Goal: Task Accomplishment & Management: Manage account settings

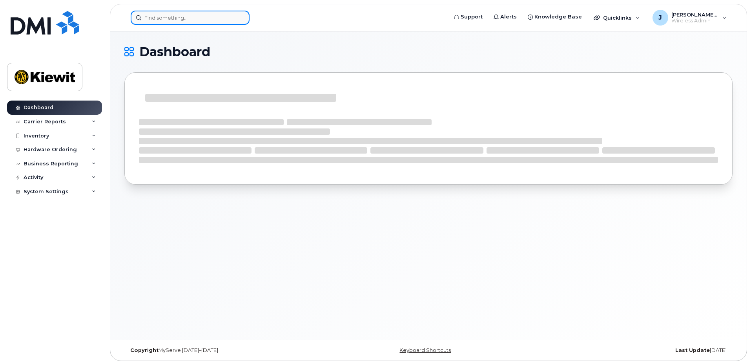
click at [189, 18] on input at bounding box center [190, 18] width 119 height 14
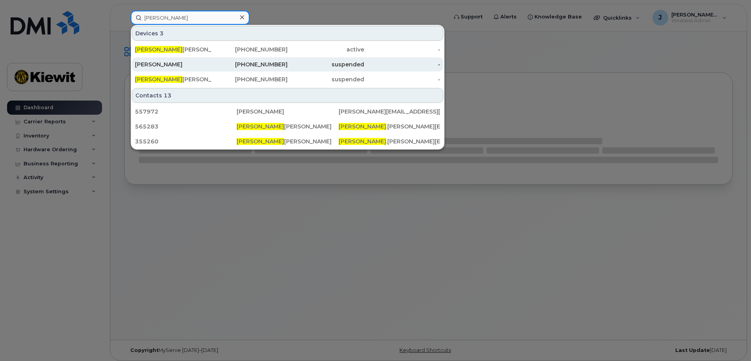
type input "tommie"
click at [179, 64] on div "[PERSON_NAME]" at bounding box center [173, 64] width 77 height 8
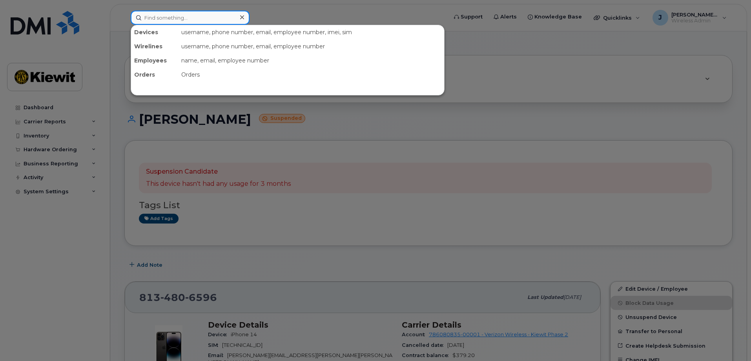
click at [166, 17] on input at bounding box center [190, 18] width 119 height 14
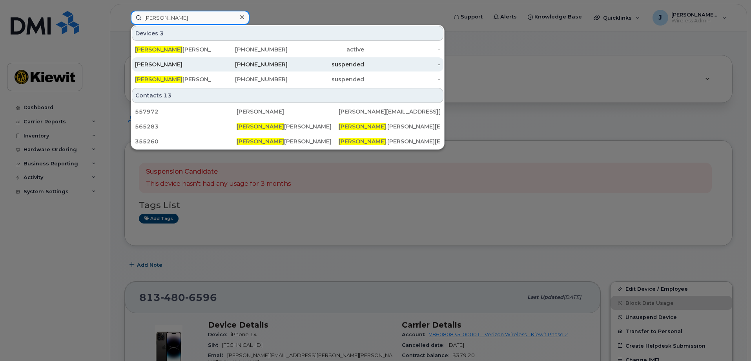
type input "tommie"
drag, startPoint x: 211, startPoint y: 64, endPoint x: 228, endPoint y: 62, distance: 17.9
click at [211, 64] on div "[PERSON_NAME]" at bounding box center [173, 64] width 77 height 8
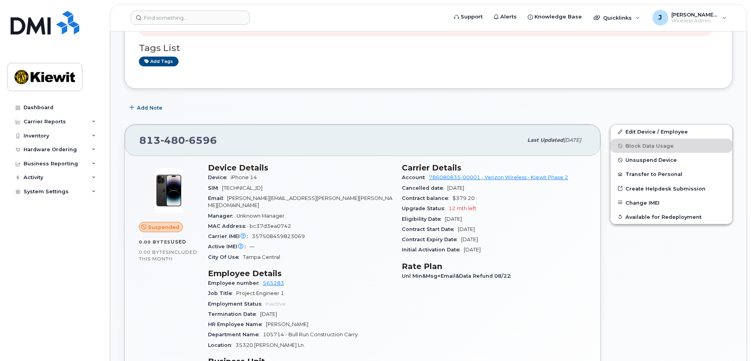
scroll to position [78, 0]
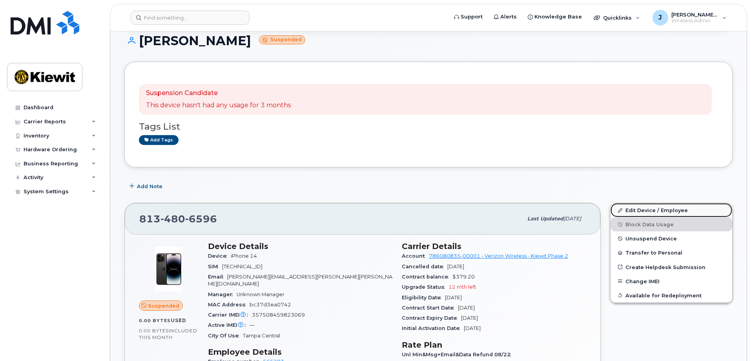
click at [645, 211] on link "Edit Device / Employee" at bounding box center [672, 210] width 122 height 14
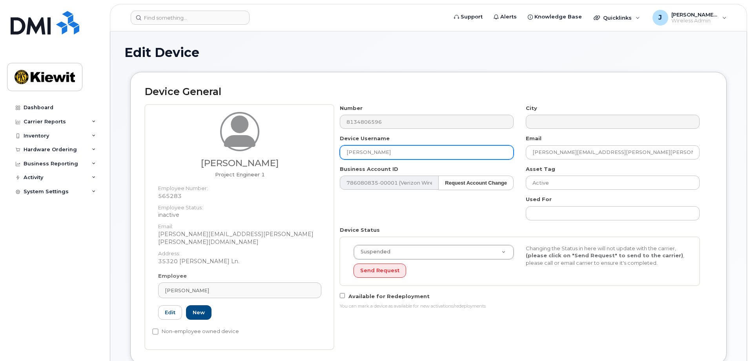
drag, startPoint x: 299, startPoint y: 144, endPoint x: 277, endPoint y: 152, distance: 23.2
click at [277, 152] on div "[PERSON_NAME] Project Engineer 1 Employee Number: 565283 Employee Status: inact…" at bounding box center [429, 226] width 568 height 245
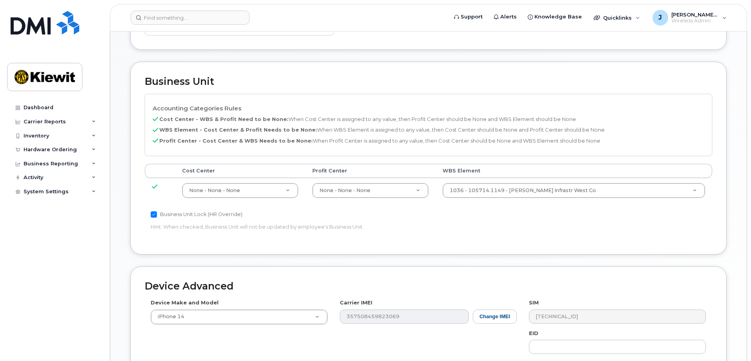
scroll to position [446, 0]
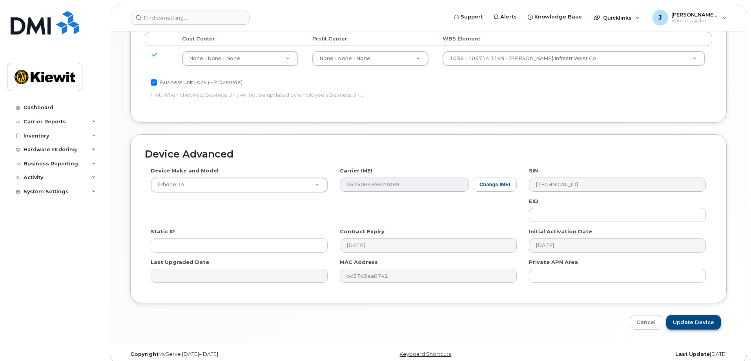
type input "[PERSON_NAME]"
click at [683, 316] on input "Update Device" at bounding box center [693, 322] width 55 height 15
type input "Saving..."
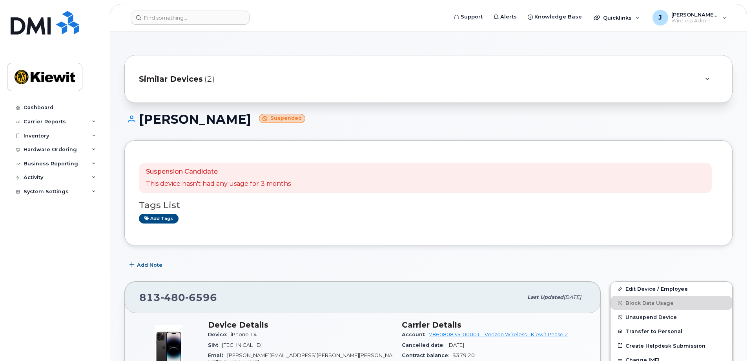
click at [285, 117] on small "Suspended" at bounding box center [282, 118] width 46 height 9
click at [163, 16] on input at bounding box center [190, 18] width 119 height 14
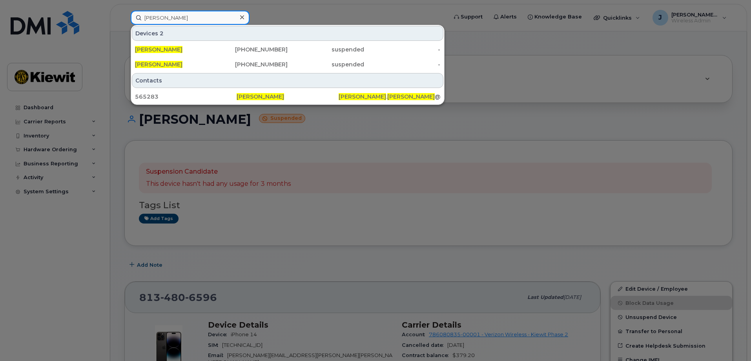
type input "[PERSON_NAME]"
click at [460, 138] on div at bounding box center [375, 180] width 751 height 361
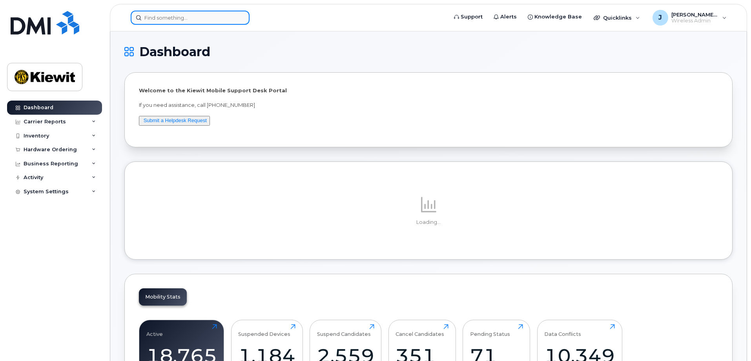
click at [194, 24] on input at bounding box center [190, 18] width 119 height 14
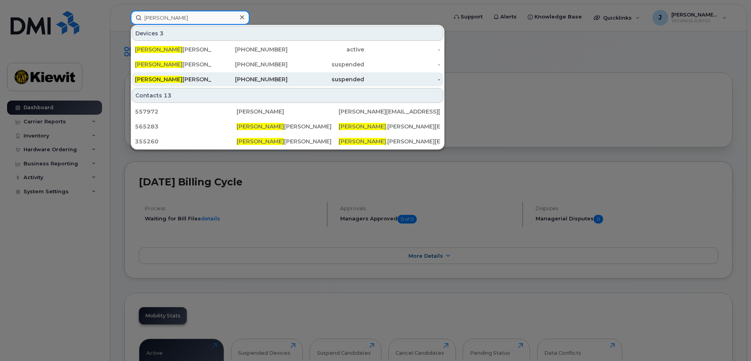
type input "tommie"
click at [210, 74] on div "TOMMIE BUTLER" at bounding box center [173, 79] width 77 height 14
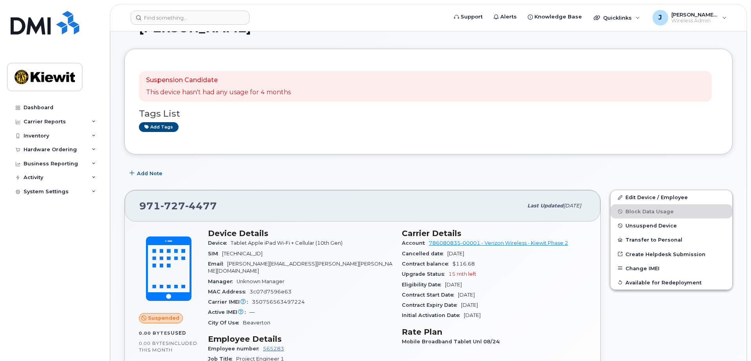
scroll to position [118, 0]
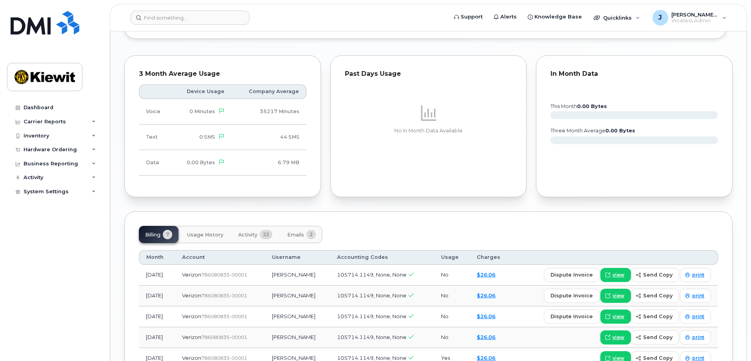
click at [220, 232] on span "Usage History" at bounding box center [205, 235] width 36 height 6
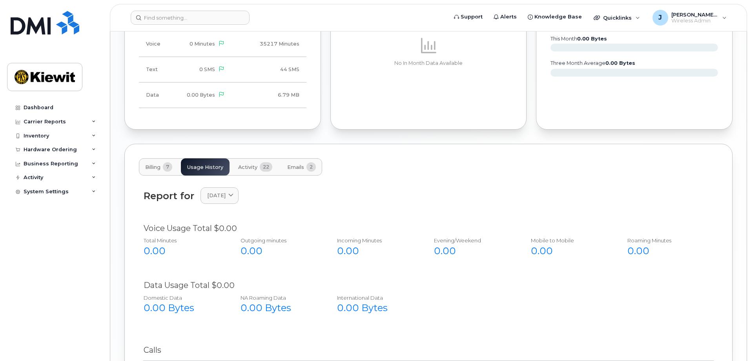
scroll to position [863, 0]
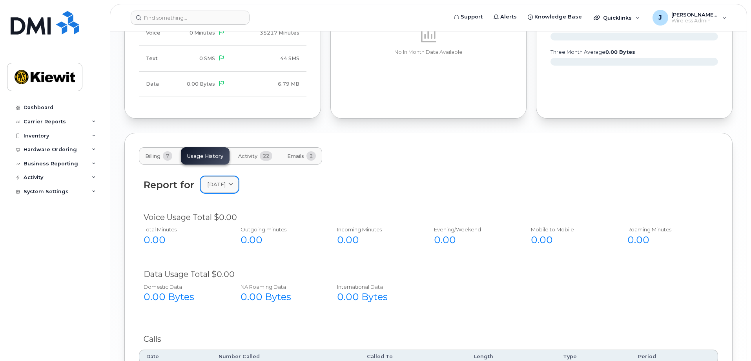
click at [226, 181] on span "[DATE]" at bounding box center [216, 184] width 18 height 7
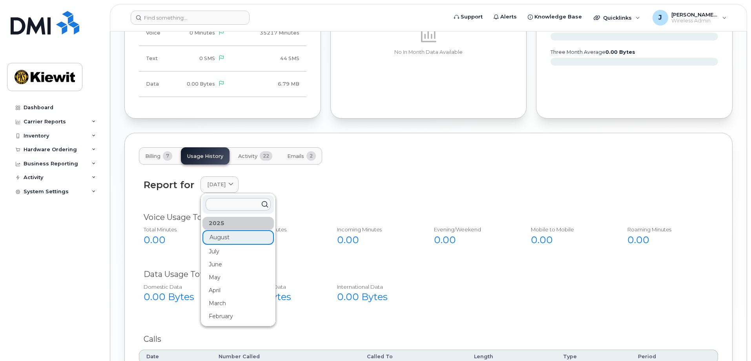
drag, startPoint x: 358, startPoint y: 184, endPoint x: 364, endPoint y: 184, distance: 6.7
click at [358, 184] on div "Report for [DATE] [DATE] July June May April March February" at bounding box center [429, 184] width 570 height 16
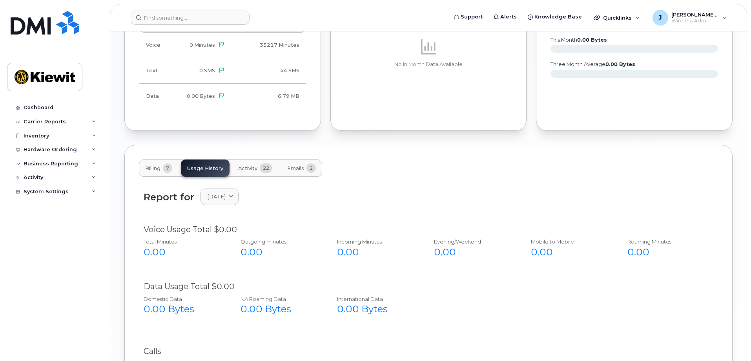
scroll to position [822, 0]
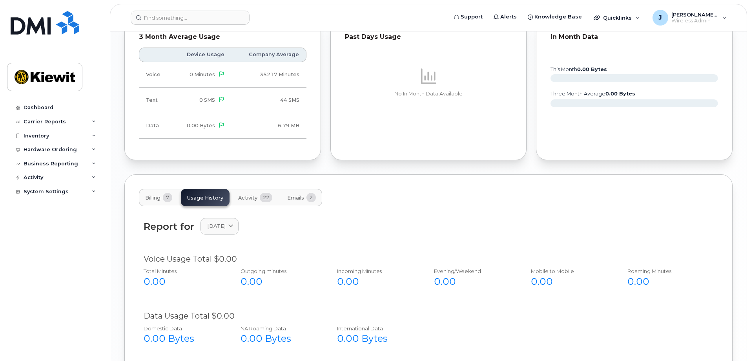
click at [256, 195] on span "Activity" at bounding box center [247, 198] width 19 height 6
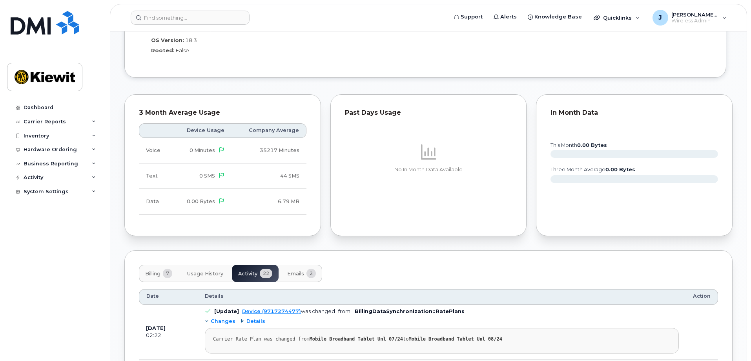
scroll to position [787, 0]
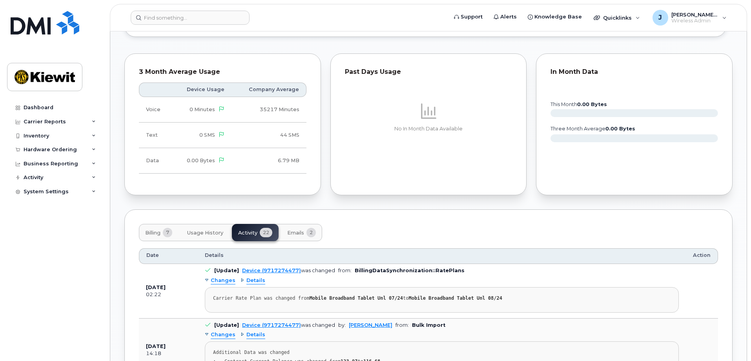
click at [297, 230] on span "Emails" at bounding box center [295, 233] width 17 height 6
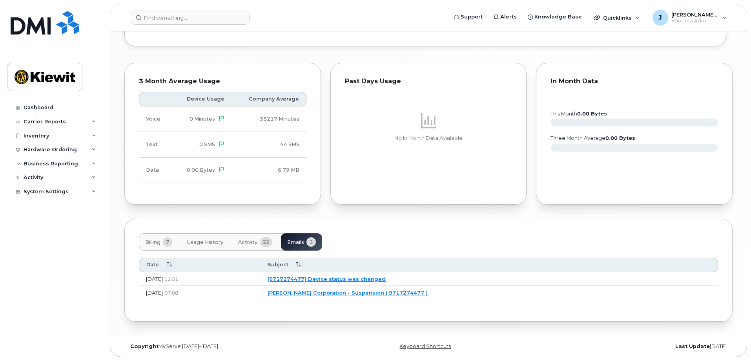
scroll to position [770, 0]
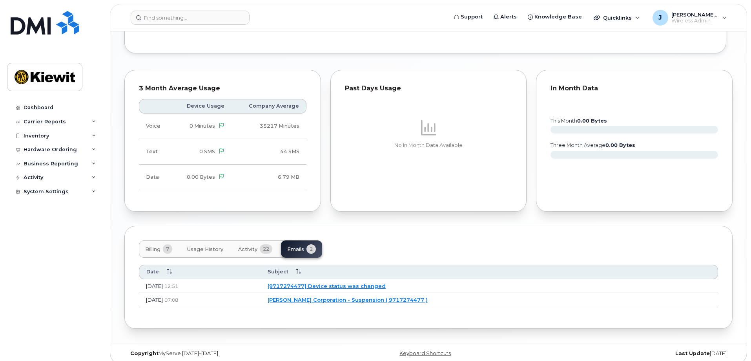
click at [196, 246] on span "Usage History" at bounding box center [205, 249] width 36 height 6
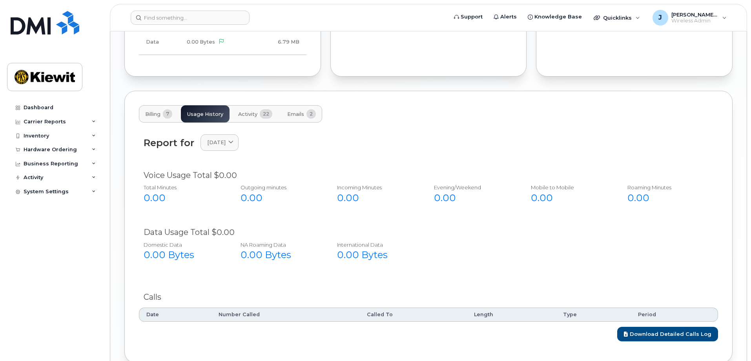
scroll to position [927, 0]
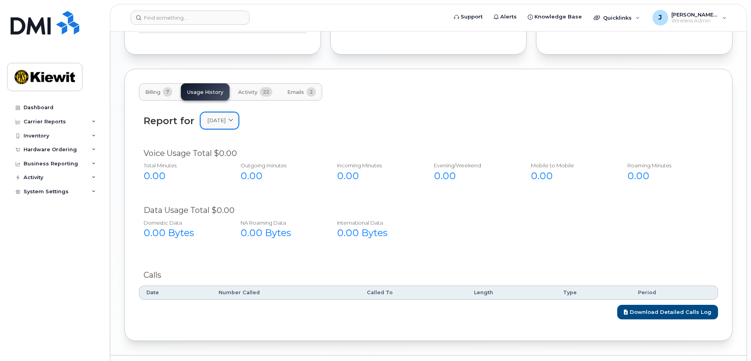
click at [220, 117] on link "[DATE]" at bounding box center [220, 120] width 38 height 16
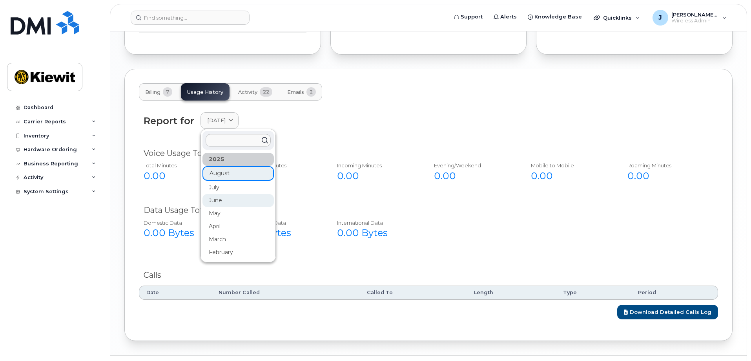
click at [218, 194] on div "June" at bounding box center [238, 200] width 71 height 13
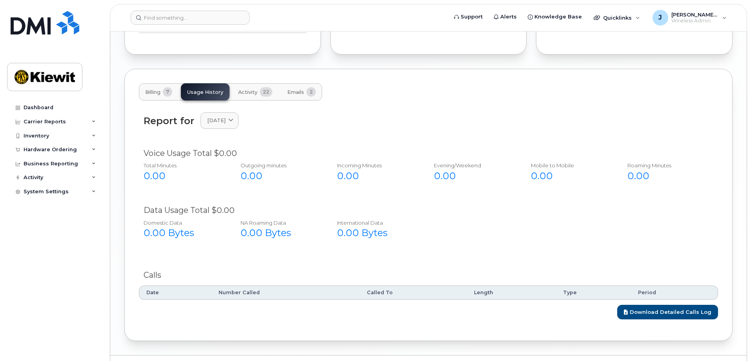
click at [232, 122] on div "Report for [DATE] [DATE] July June May April March February" at bounding box center [428, 125] width 579 height 35
click at [226, 117] on span "[DATE]" at bounding box center [216, 120] width 18 height 7
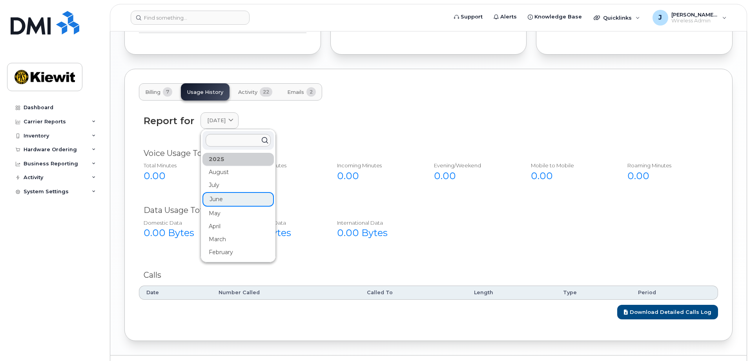
click at [217, 211] on div "May" at bounding box center [238, 213] width 71 height 13
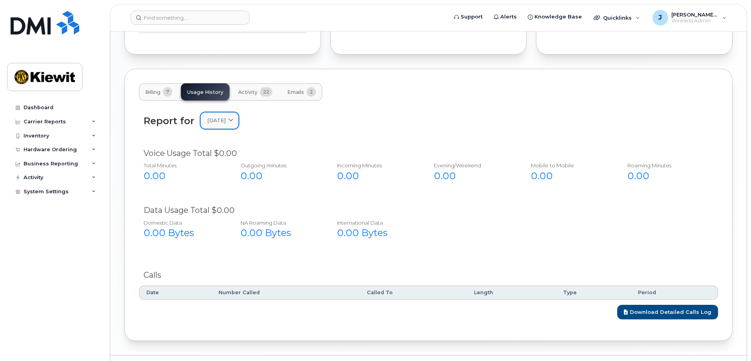
click at [226, 117] on span "[DATE]" at bounding box center [216, 120] width 18 height 7
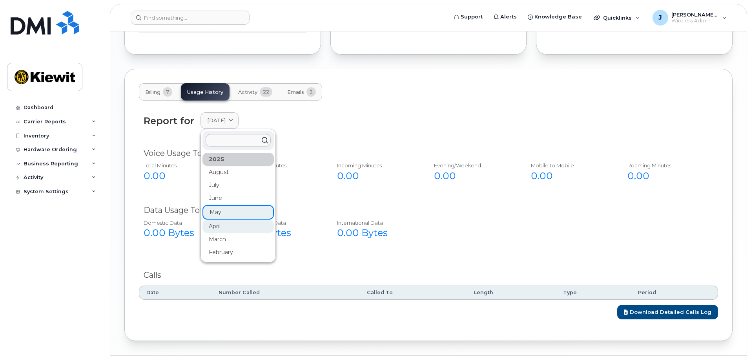
click at [222, 220] on div "April" at bounding box center [238, 226] width 71 height 13
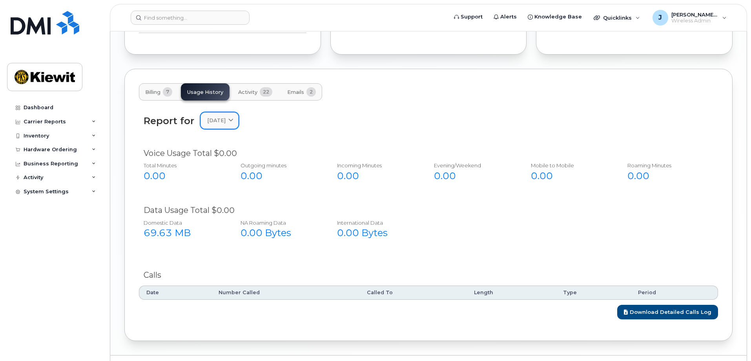
click at [219, 117] on span "[DATE]" at bounding box center [216, 120] width 18 height 7
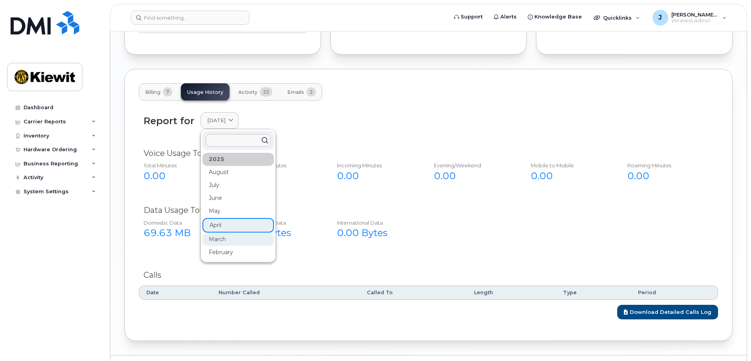
click at [218, 233] on div "March" at bounding box center [238, 239] width 71 height 13
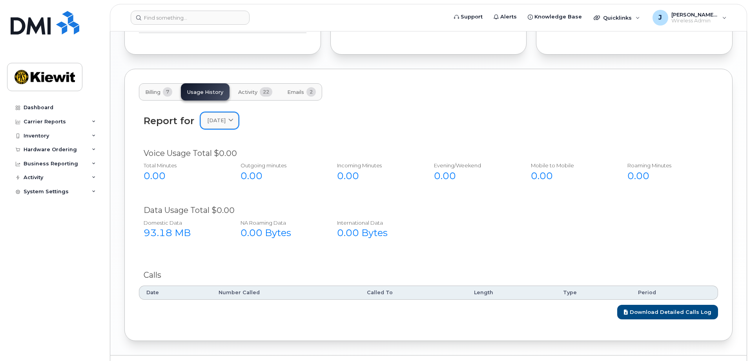
click at [226, 117] on span "[DATE]" at bounding box center [216, 120] width 18 height 7
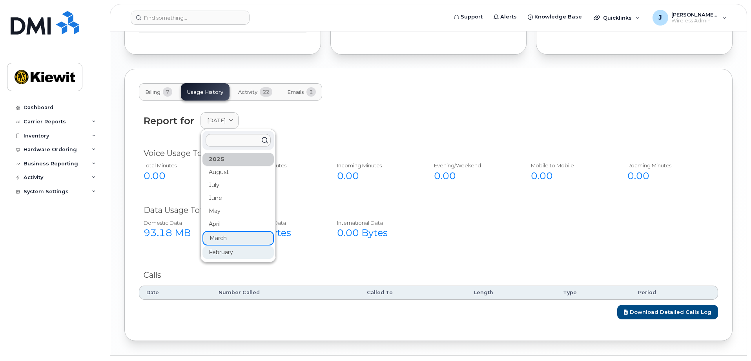
click at [226, 246] on div "February" at bounding box center [238, 252] width 71 height 13
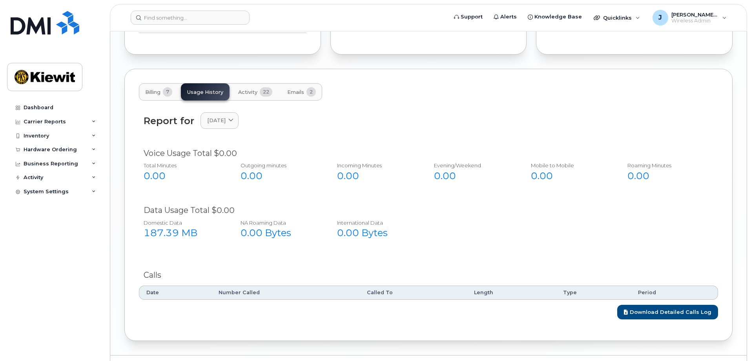
click at [204, 10] on header "Support Alerts Knowledge Base Quicklinks Suspend / Cancel Device Change SIM Car…" at bounding box center [428, 17] width 637 height 27
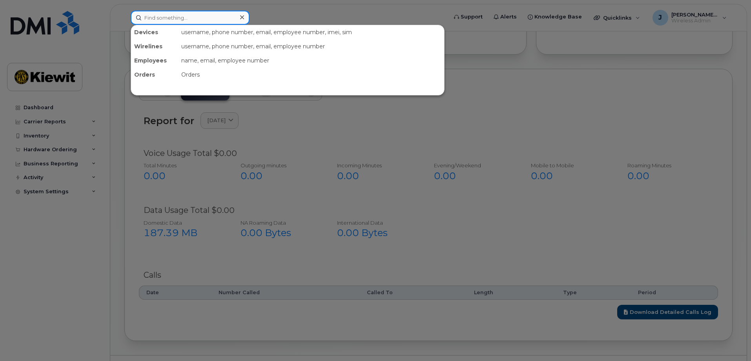
click at [204, 13] on input at bounding box center [190, 18] width 119 height 14
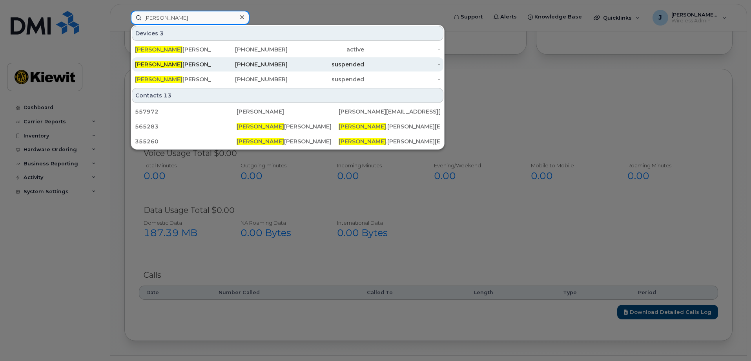
type input "tommie"
click at [204, 67] on div "TOMMIE BUTLER" at bounding box center [173, 64] width 77 height 8
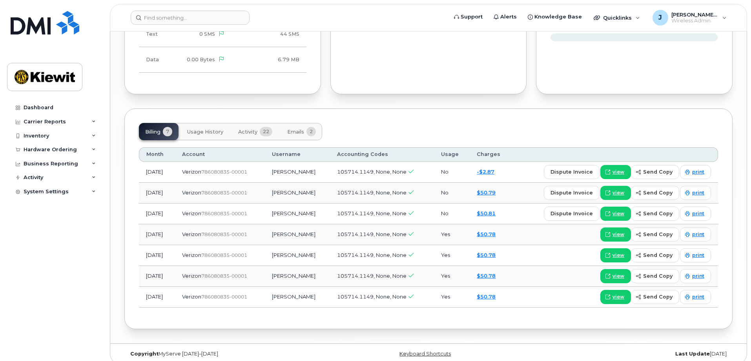
click at [215, 129] on span "Usage History" at bounding box center [205, 132] width 36 height 6
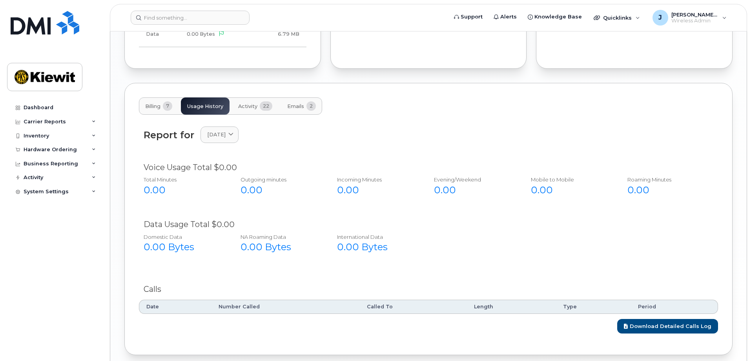
scroll to position [940, 0]
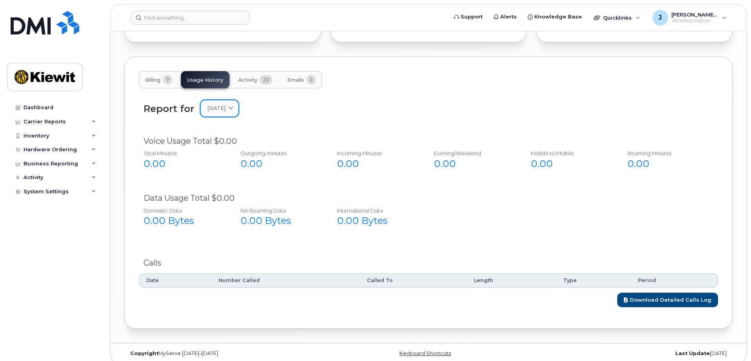
click at [225, 100] on link "[DATE]" at bounding box center [220, 108] width 38 height 16
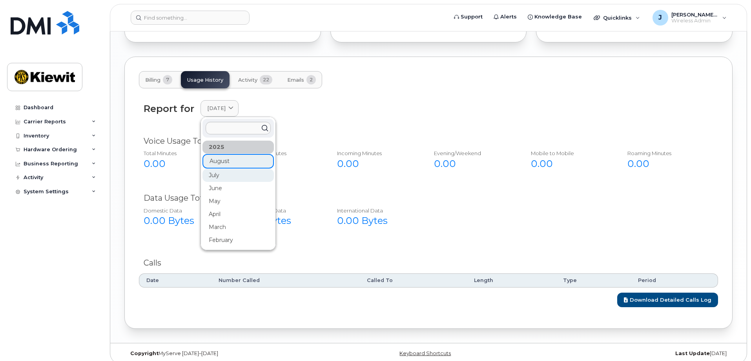
click at [221, 169] on div "July" at bounding box center [238, 175] width 71 height 13
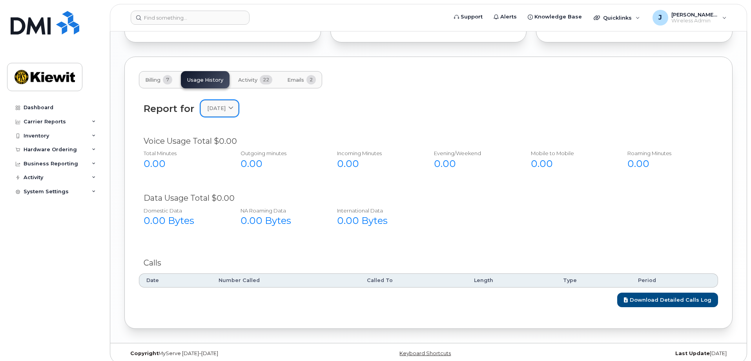
click at [226, 104] on span "[DATE]" at bounding box center [216, 107] width 18 height 7
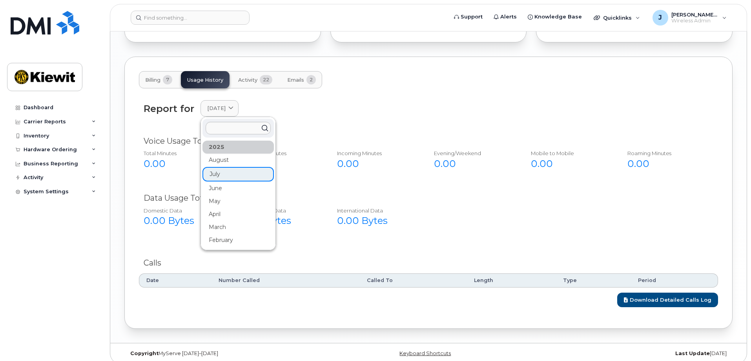
click at [222, 182] on div "June" at bounding box center [238, 188] width 71 height 13
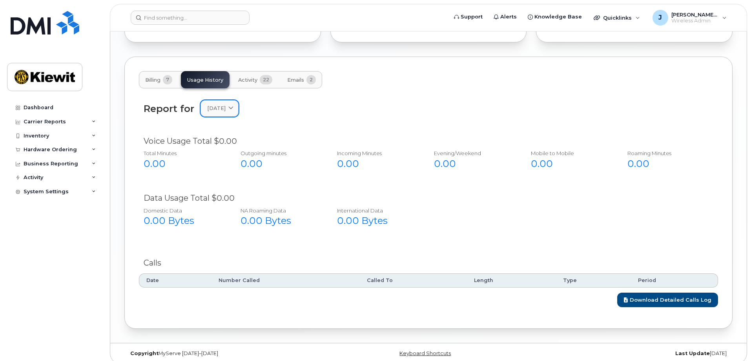
click at [226, 104] on span "[DATE]" at bounding box center [216, 107] width 18 height 7
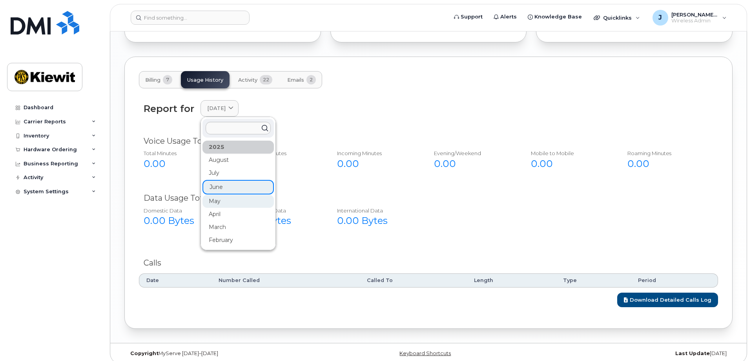
click at [223, 195] on div "May" at bounding box center [238, 201] width 71 height 13
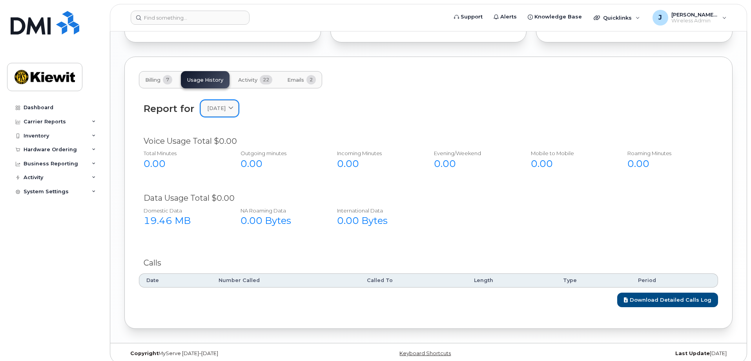
click at [226, 104] on span "[DATE]" at bounding box center [216, 107] width 18 height 7
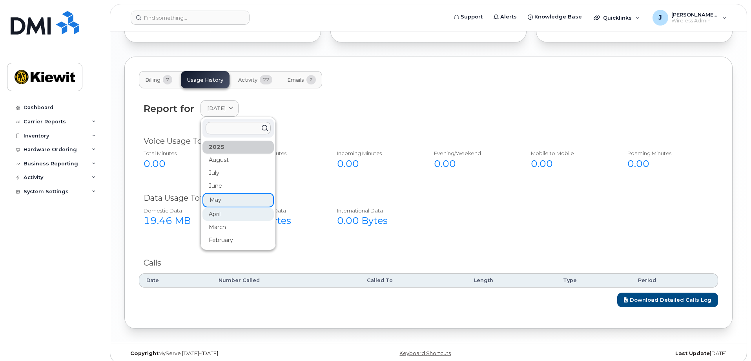
click at [217, 209] on div "April" at bounding box center [238, 214] width 71 height 13
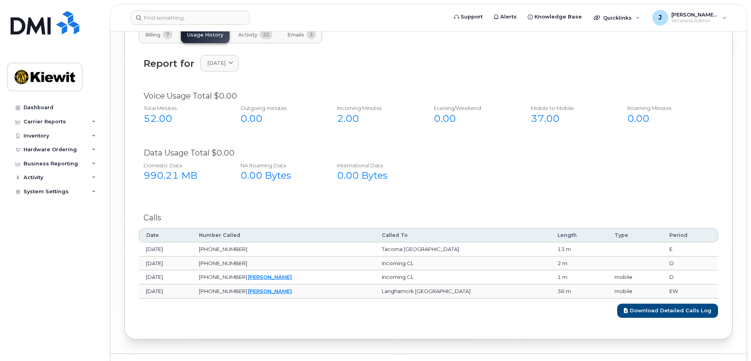
scroll to position [995, 0]
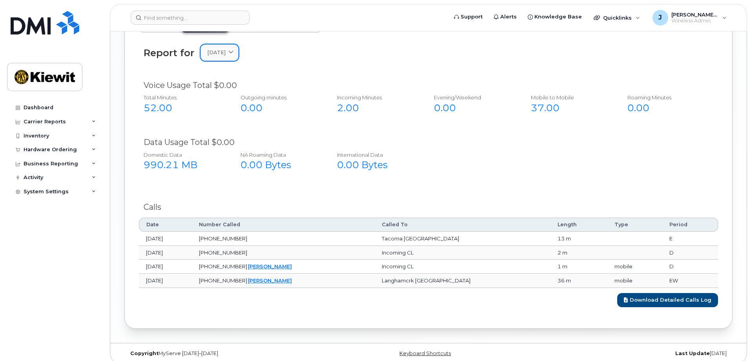
click at [211, 49] on span "[DATE]" at bounding box center [216, 52] width 18 height 7
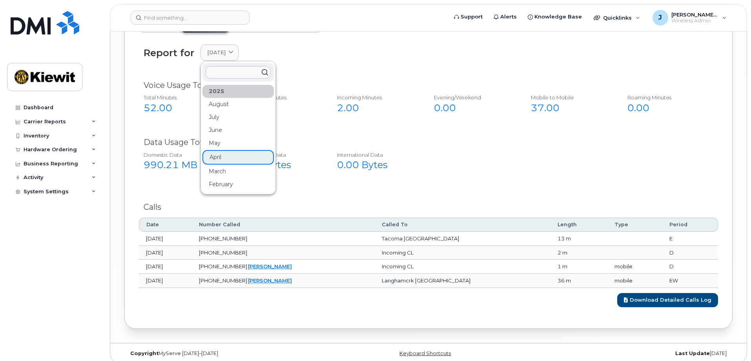
click at [225, 165] on div "March" at bounding box center [238, 171] width 71 height 13
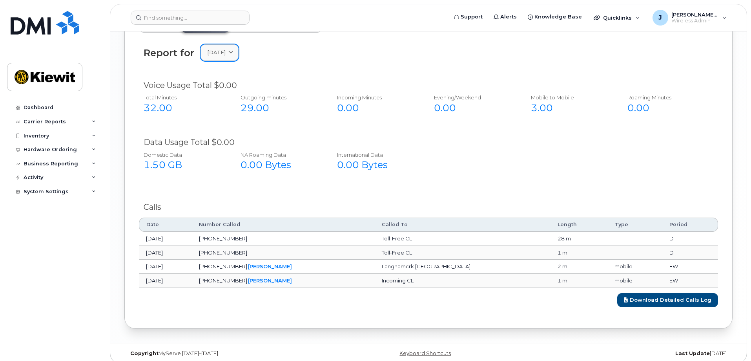
click at [222, 49] on span "[DATE]" at bounding box center [216, 52] width 18 height 7
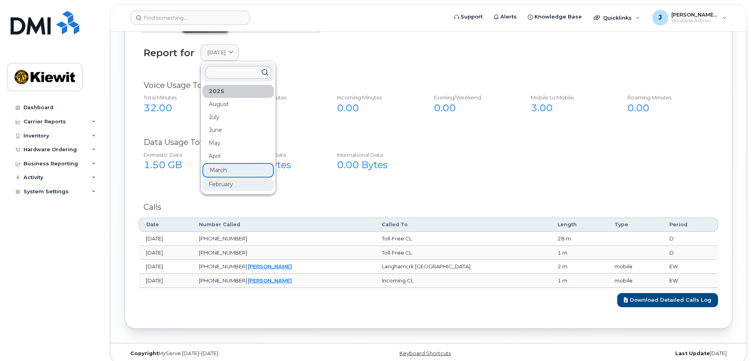
click at [227, 179] on div "February" at bounding box center [238, 184] width 71 height 13
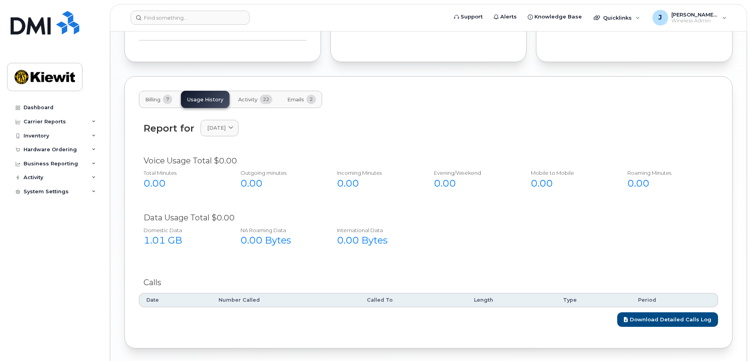
scroll to position [940, 0]
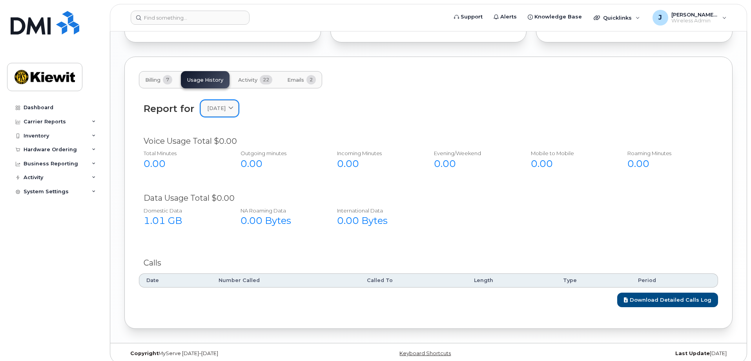
click at [226, 104] on span "[DATE]" at bounding box center [216, 107] width 18 height 7
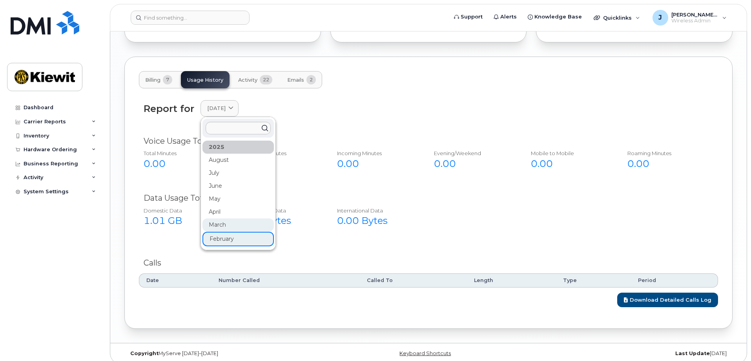
click at [224, 218] on div "March" at bounding box center [238, 224] width 71 height 13
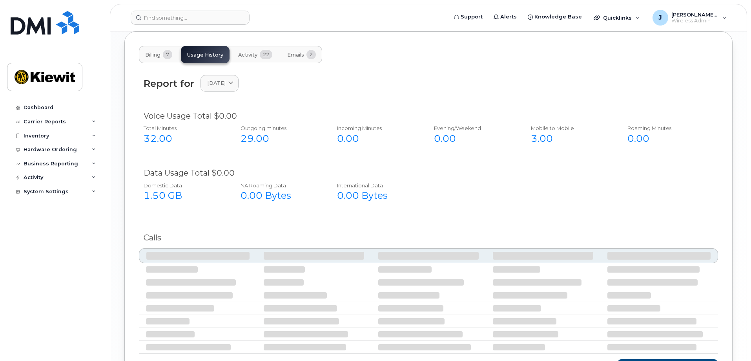
scroll to position [979, 0]
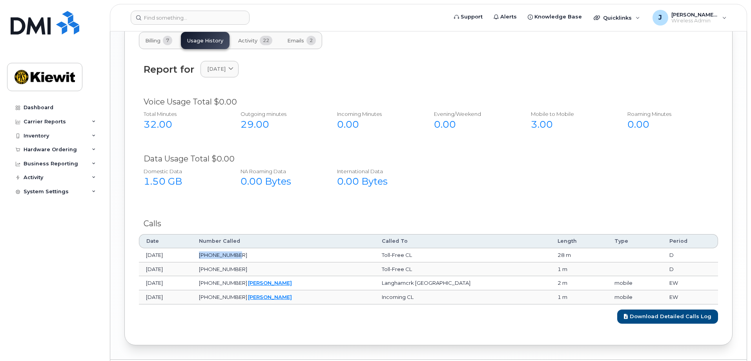
drag, startPoint x: 281, startPoint y: 248, endPoint x: 236, endPoint y: 249, distance: 44.8
click at [236, 249] on td "[PHONE_NUMBER]" at bounding box center [283, 255] width 183 height 14
drag, startPoint x: 266, startPoint y: 245, endPoint x: 280, endPoint y: 250, distance: 15.0
click at [247, 252] on span "[PHONE_NUMBER]" at bounding box center [223, 255] width 48 height 6
copy span "[PHONE_NUMBER]"
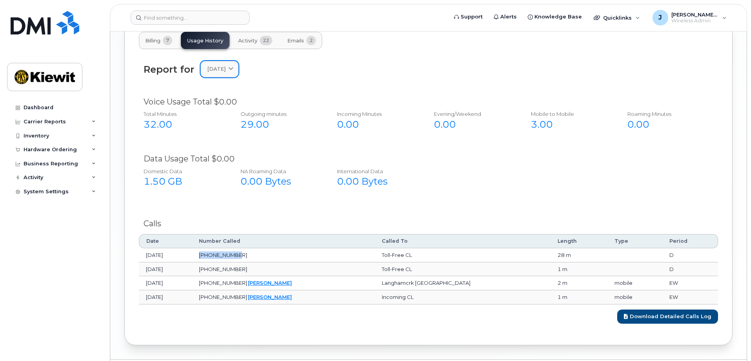
click at [222, 65] on span "[DATE]" at bounding box center [216, 68] width 18 height 7
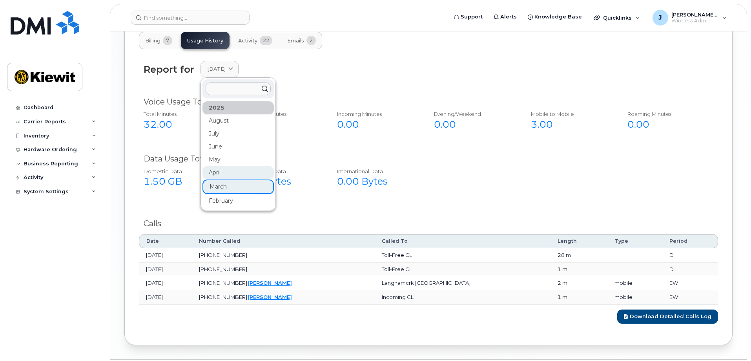
click at [215, 169] on div "April" at bounding box center [238, 172] width 71 height 13
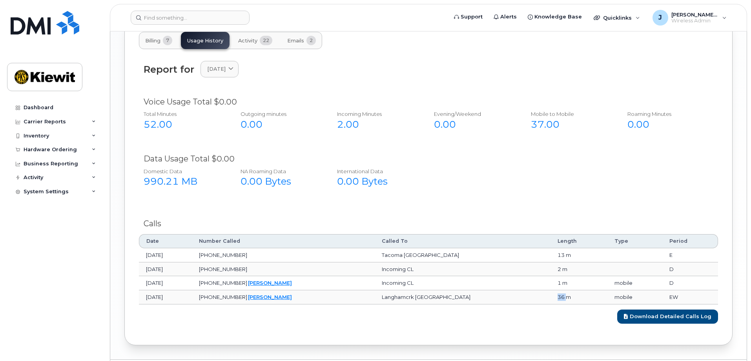
drag, startPoint x: 540, startPoint y: 291, endPoint x: 551, endPoint y: 293, distance: 11.5
click at [551, 293] on td "36 m" at bounding box center [579, 297] width 57 height 14
click at [493, 192] on div "Data Usage Total $0.00 Domestic Data 990.21 MB NA Roaming Data 0.00 Bytes Inter…" at bounding box center [428, 174] width 579 height 52
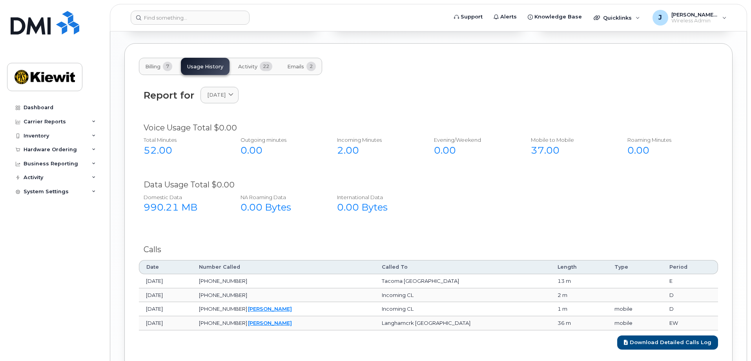
scroll to position [940, 0]
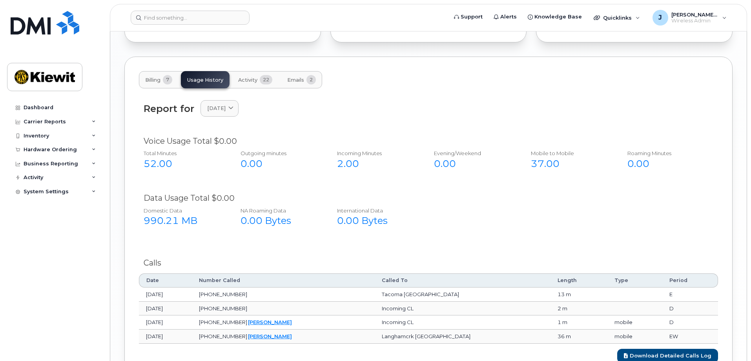
click at [355, 135] on div "Voice Usage Total $0.00" at bounding box center [429, 140] width 570 height 11
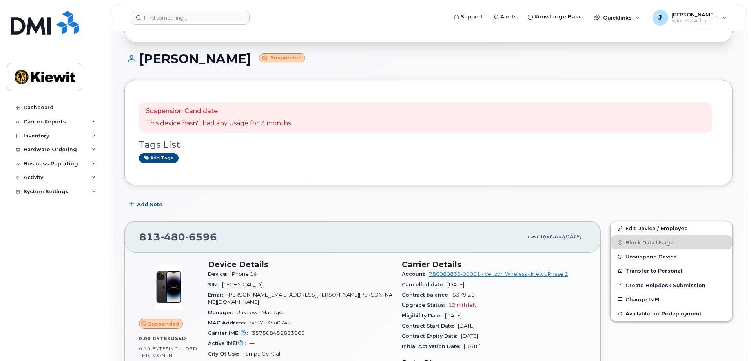
scroll to position [0, 0]
